Goal: Navigation & Orientation: Go to known website

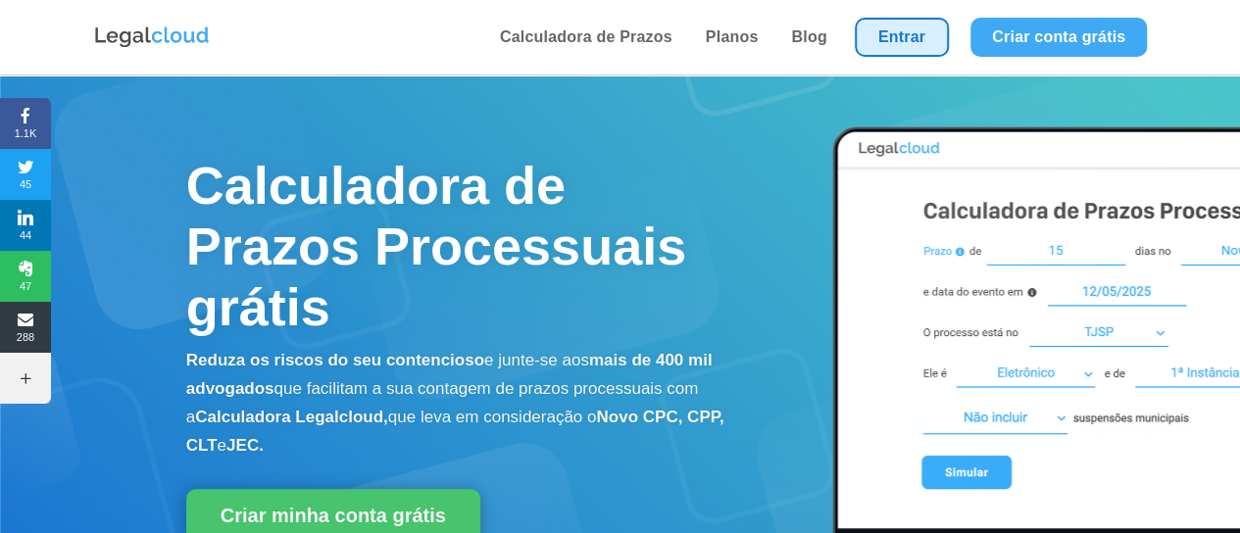
click at [900, 44] on link "Entrar" at bounding box center [902, 37] width 94 height 39
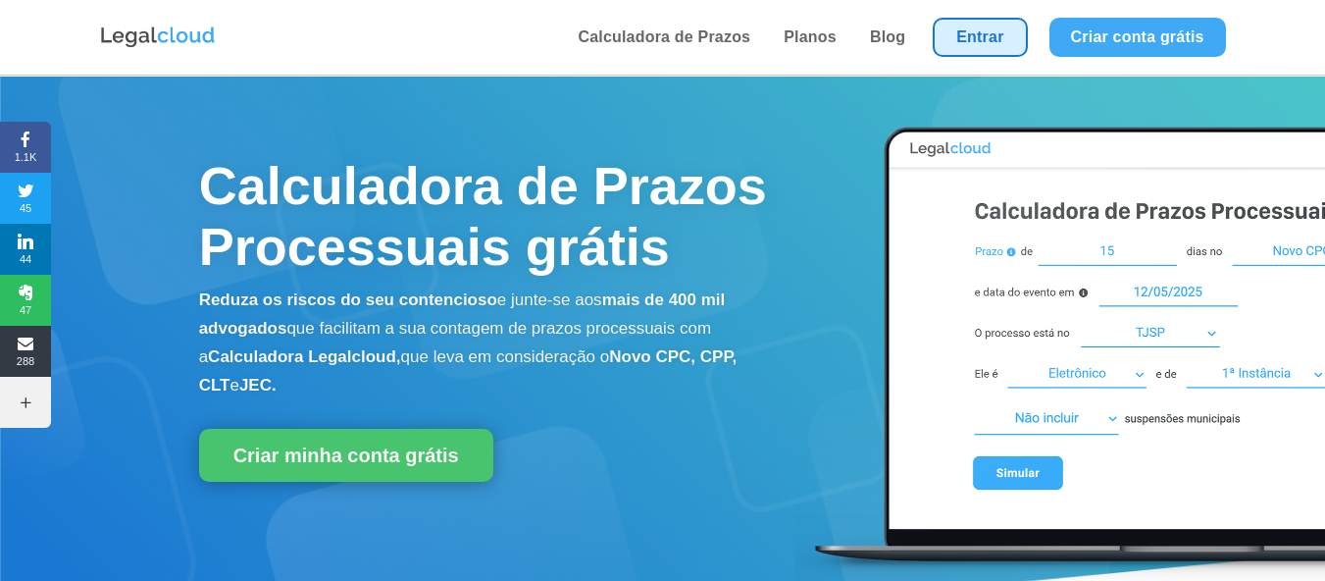
click at [972, 39] on link "Entrar" at bounding box center [980, 37] width 94 height 39
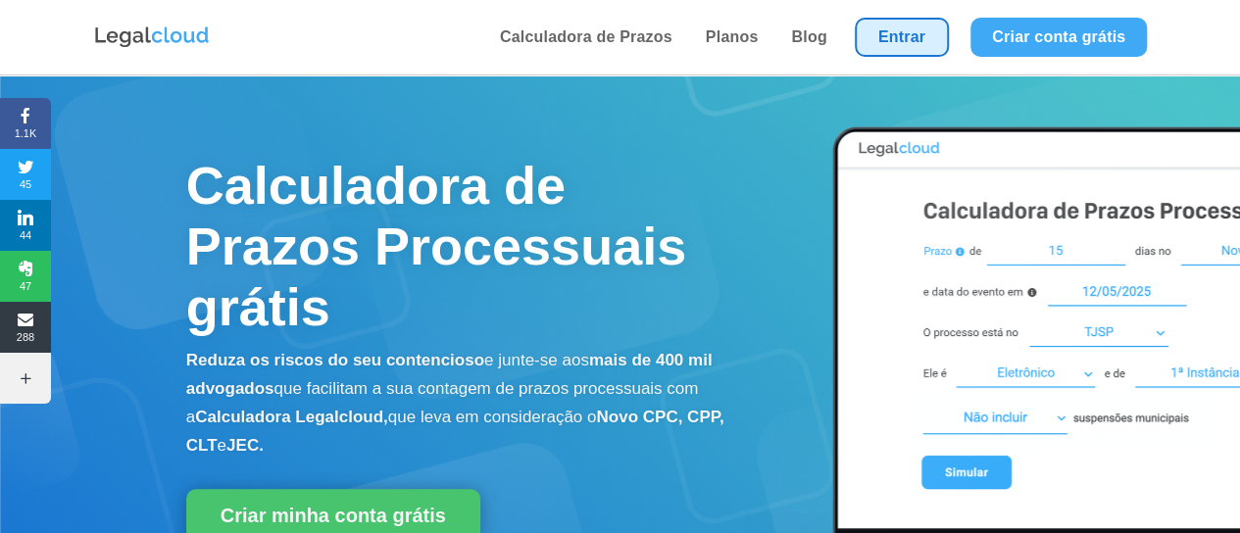
click at [883, 46] on link "Entrar" at bounding box center [902, 37] width 94 height 39
